Goal: Task Accomplishment & Management: Manage account settings

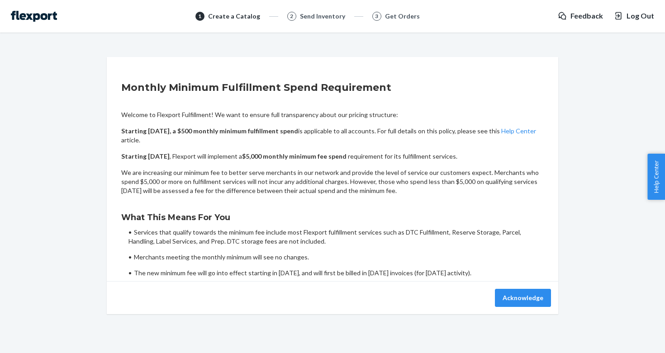
click at [45, 14] on img at bounding box center [34, 16] width 46 height 11
click at [530, 108] on div "Welcome to Flexport Fulfillment! We want to ensure full transparency about our …" at bounding box center [332, 194] width 423 height 182
click at [63, 15] on div "1 Create a Catalog 2 Send Inventory 3 Get Orders Feedback Log Out" at bounding box center [332, 16] width 643 height 11
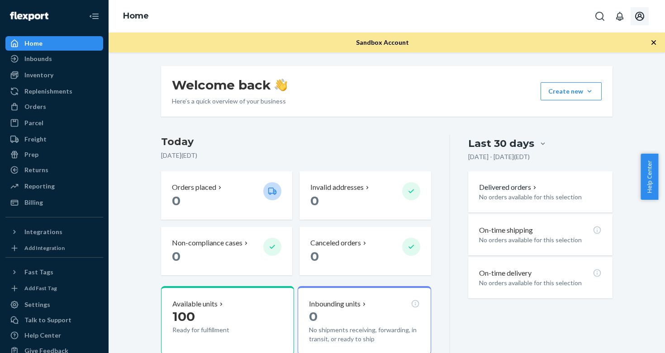
click at [646, 14] on button "Open account menu" at bounding box center [640, 16] width 18 height 18
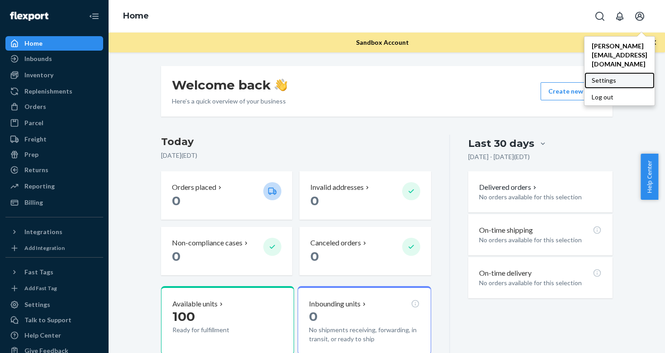
click at [589, 72] on div "Settings" at bounding box center [619, 80] width 70 height 16
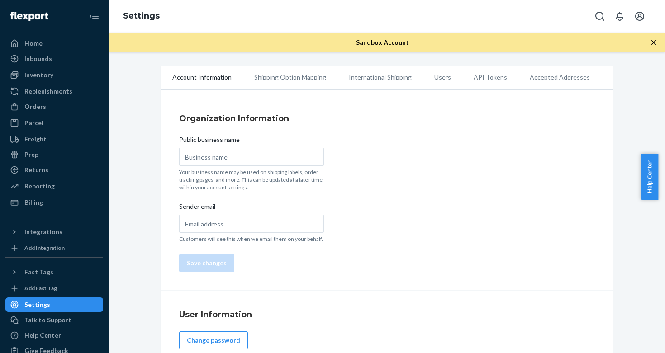
click at [465, 77] on li "API Tokens" at bounding box center [490, 77] width 56 height 23
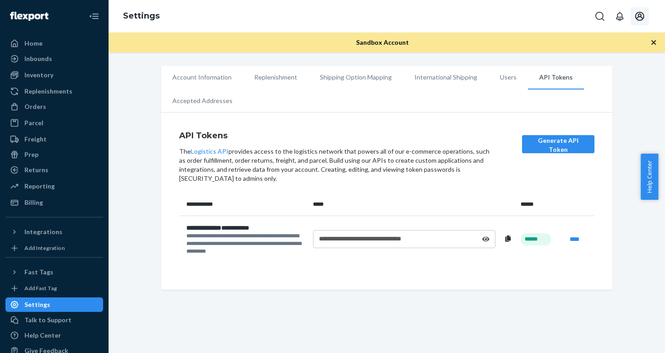
click at [641, 18] on icon "Open account menu" at bounding box center [639, 16] width 11 height 11
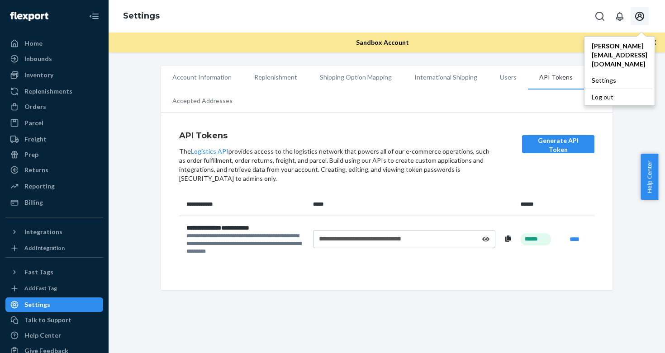
click at [328, 134] on h4 "API Tokens" at bounding box center [336, 136] width 314 height 12
